Goal: Find specific page/section: Find specific page/section

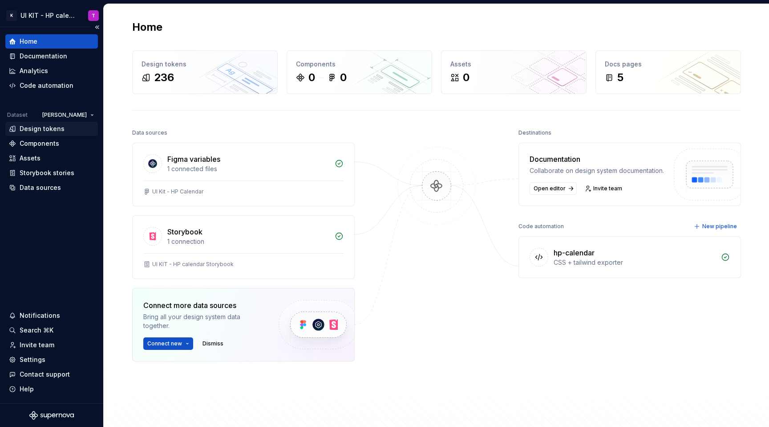
click at [50, 122] on div "Design tokens" at bounding box center [51, 129] width 93 height 14
